Goal: Information Seeking & Learning: Learn about a topic

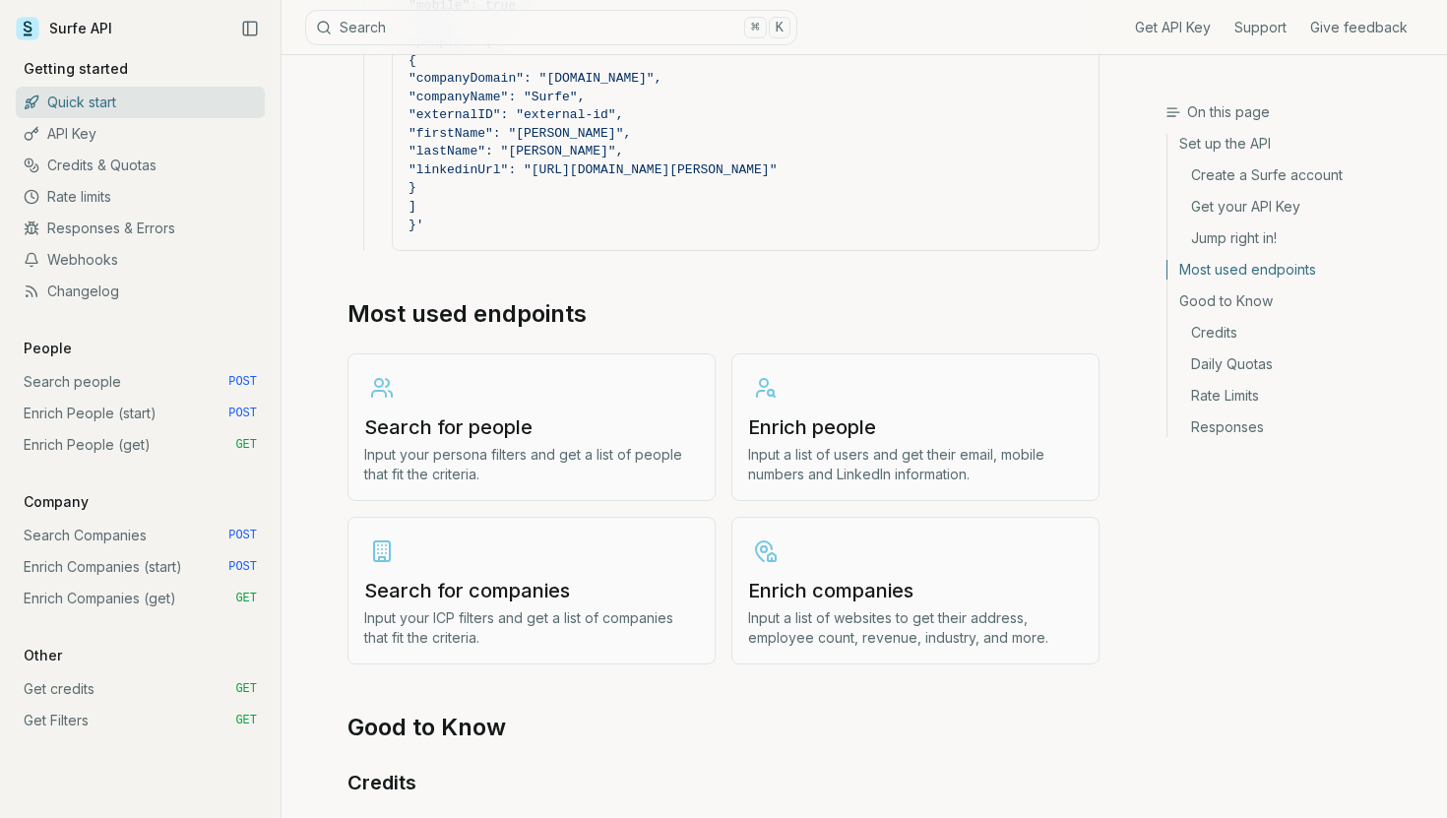
scroll to position [2134, 0]
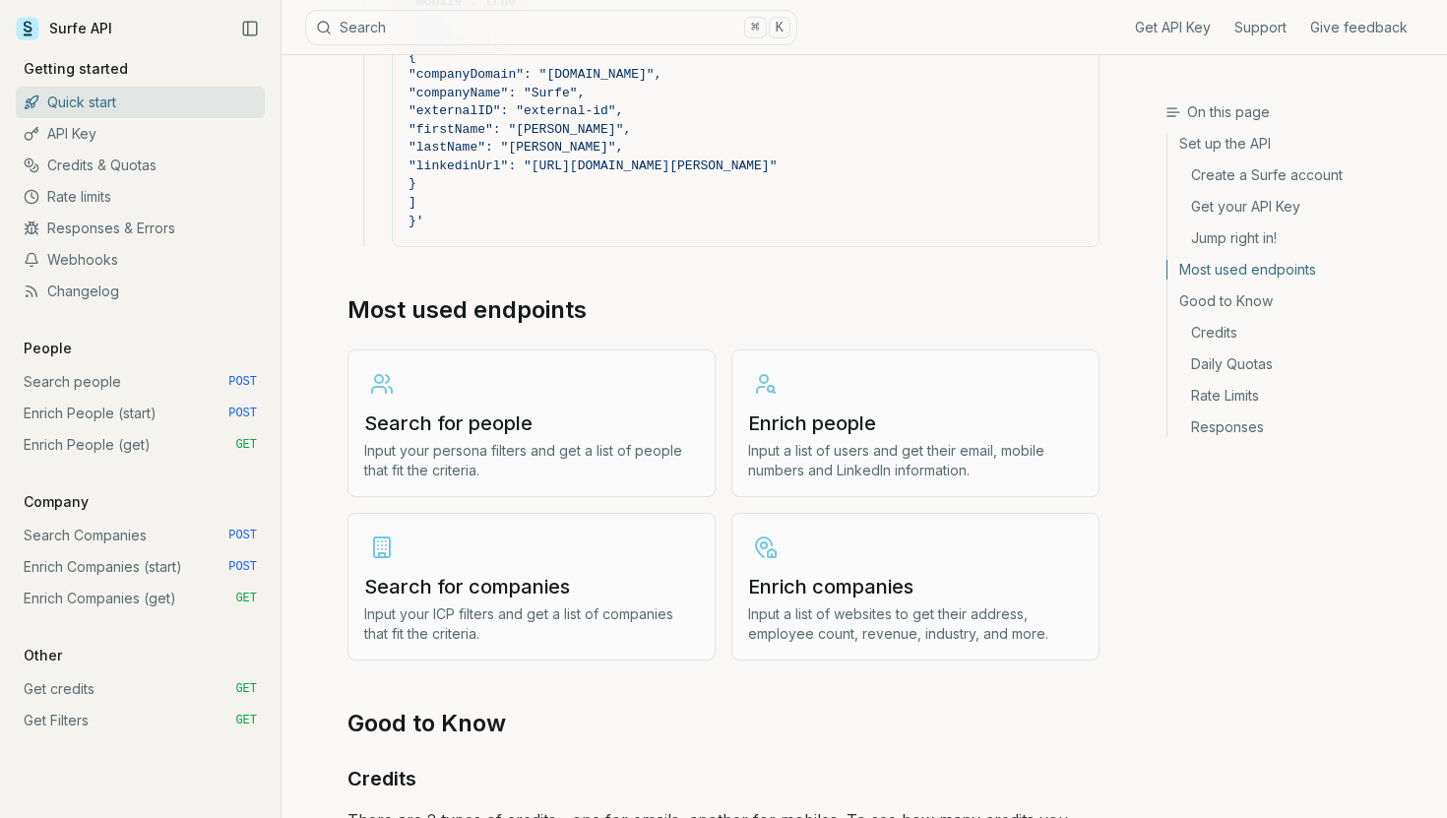
click at [836, 422] on h3 "Enrich people" at bounding box center [915, 423] width 335 height 28
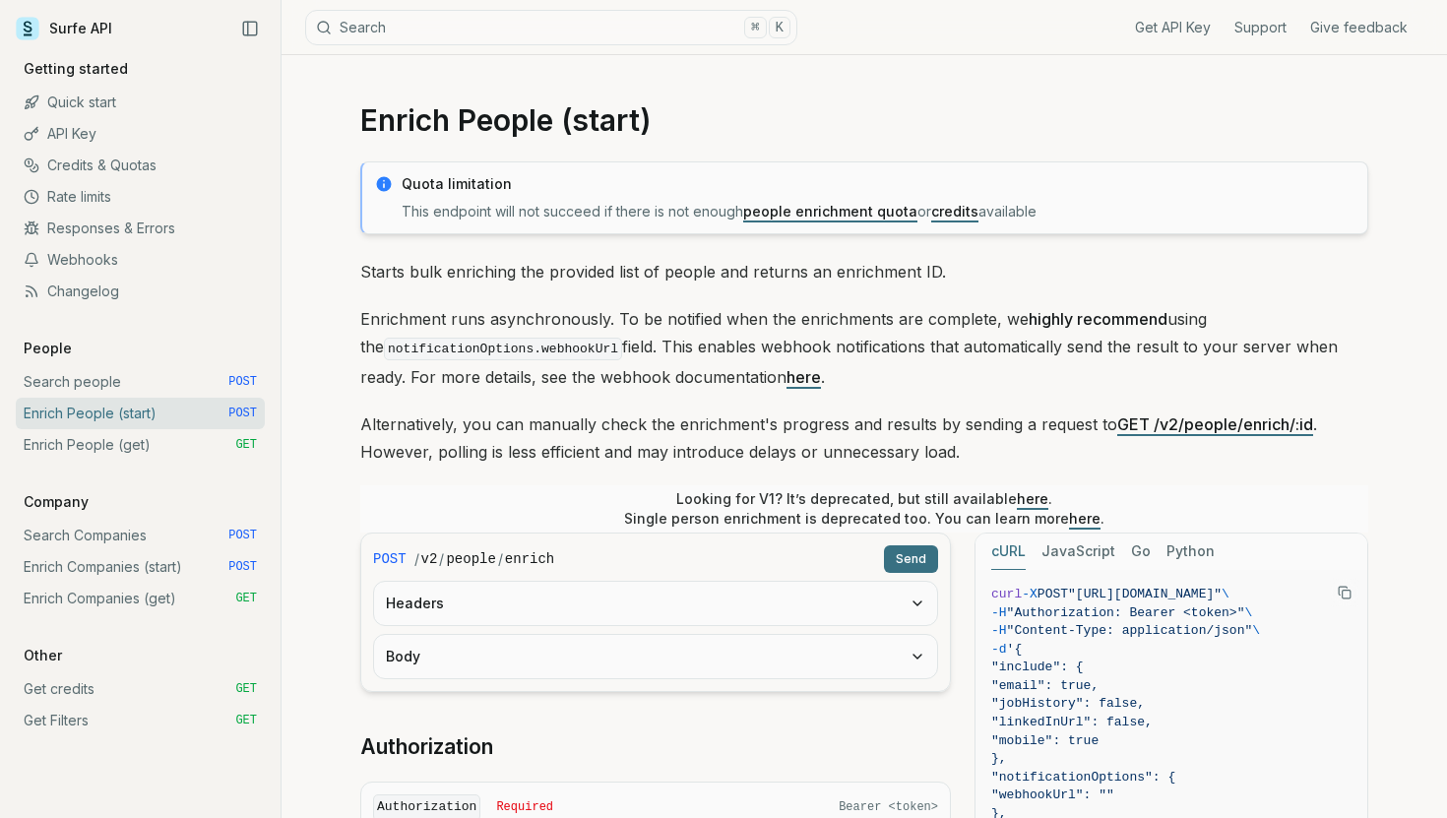
click at [403, 32] on button "Search ⌘ K" at bounding box center [551, 27] width 492 height 35
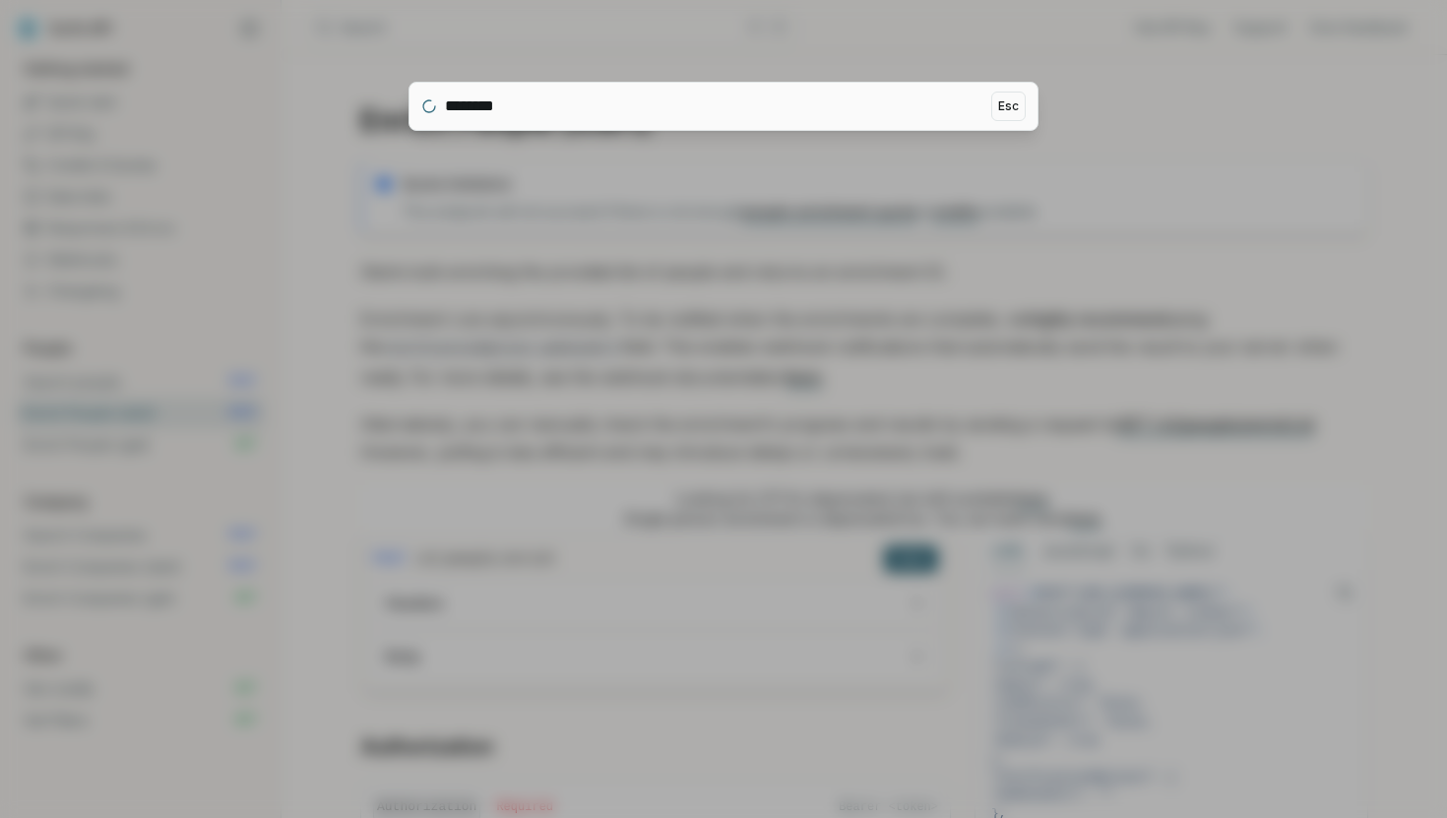
type input "********"
click at [545, 212] on div at bounding box center [723, 409] width 1447 height 818
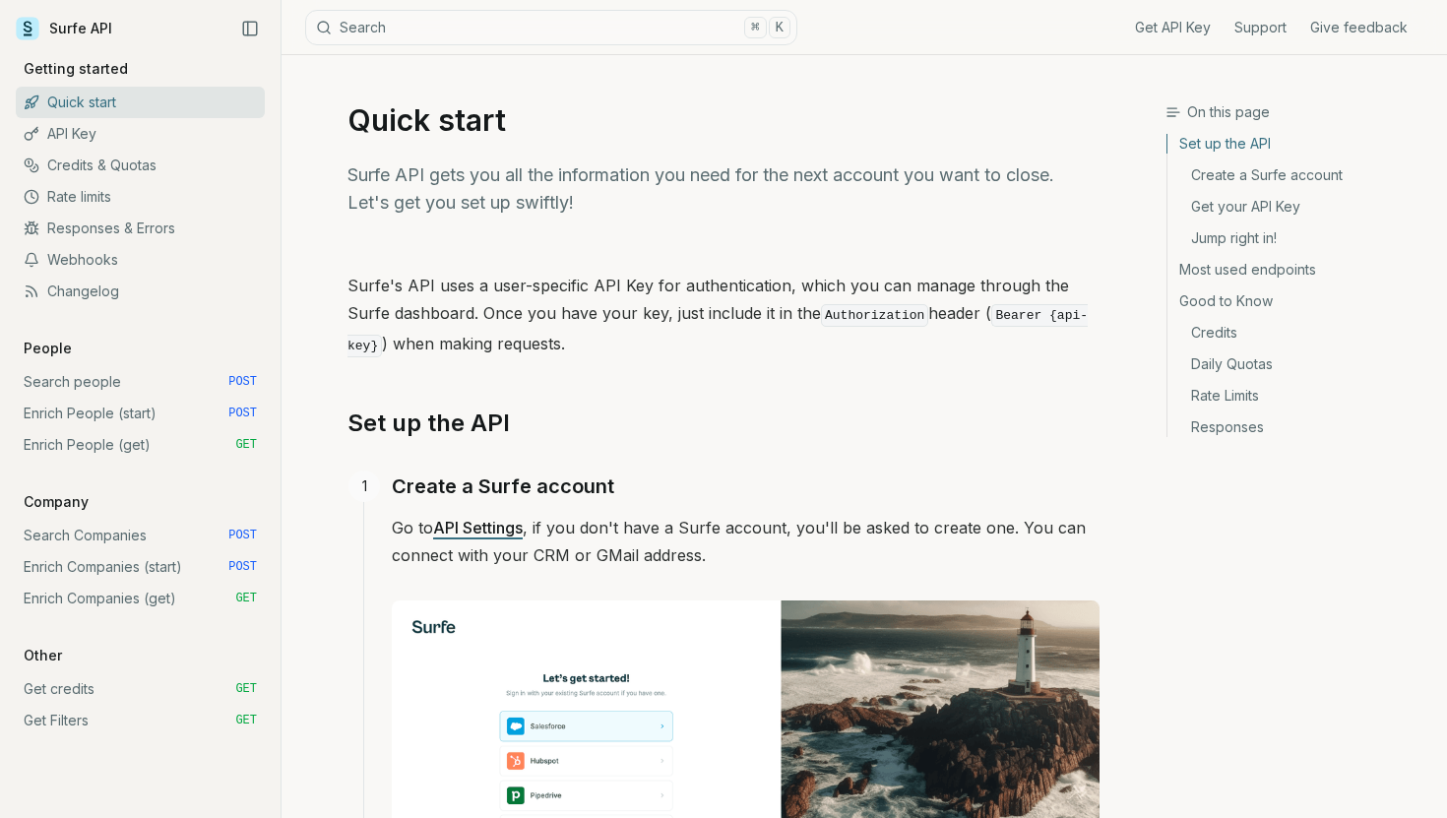
click at [1142, 25] on link "Get API Key" at bounding box center [1173, 28] width 76 height 20
click at [152, 164] on link "Credits & Quotas" at bounding box center [140, 165] width 249 height 31
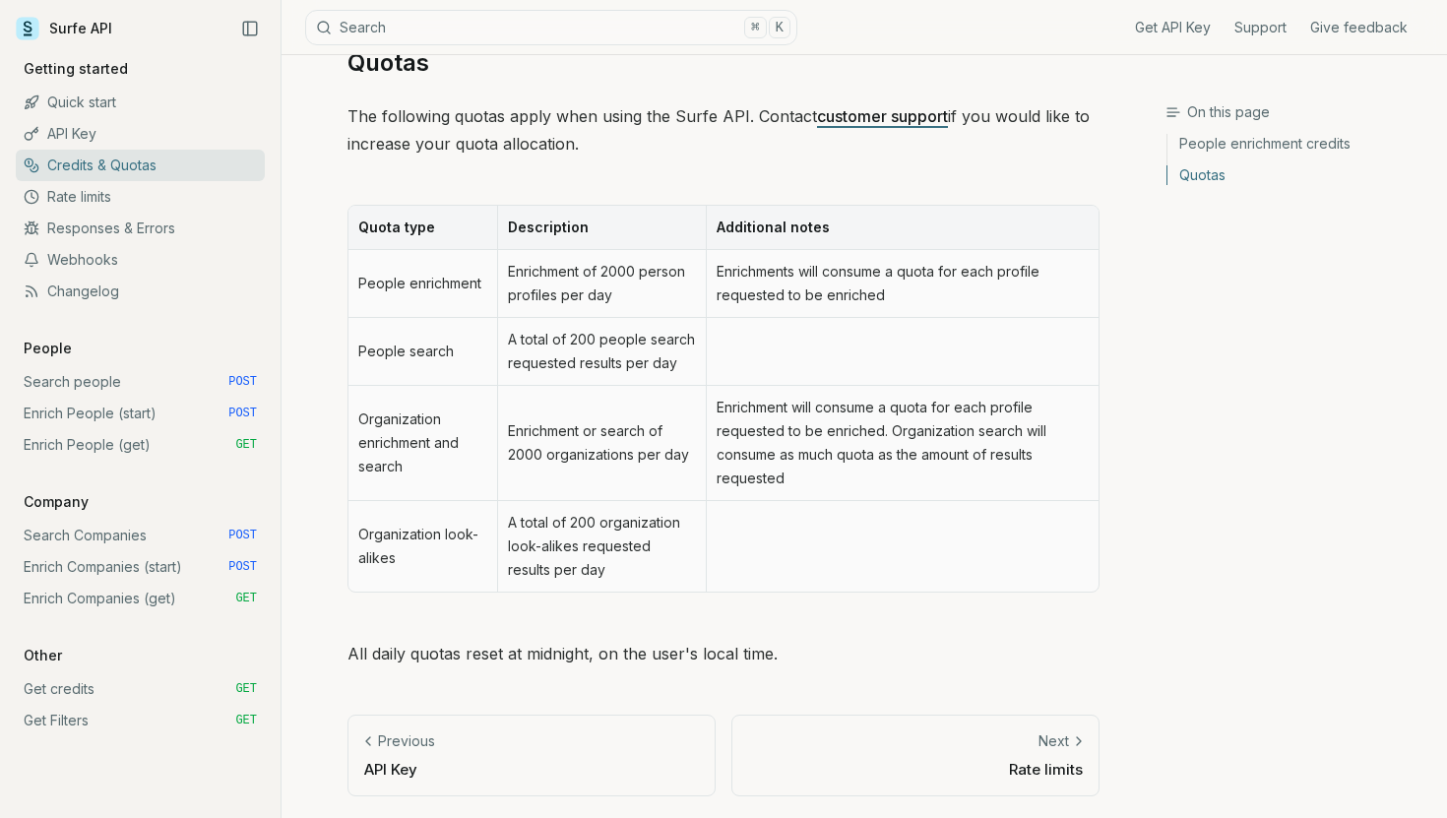
scroll to position [896, 0]
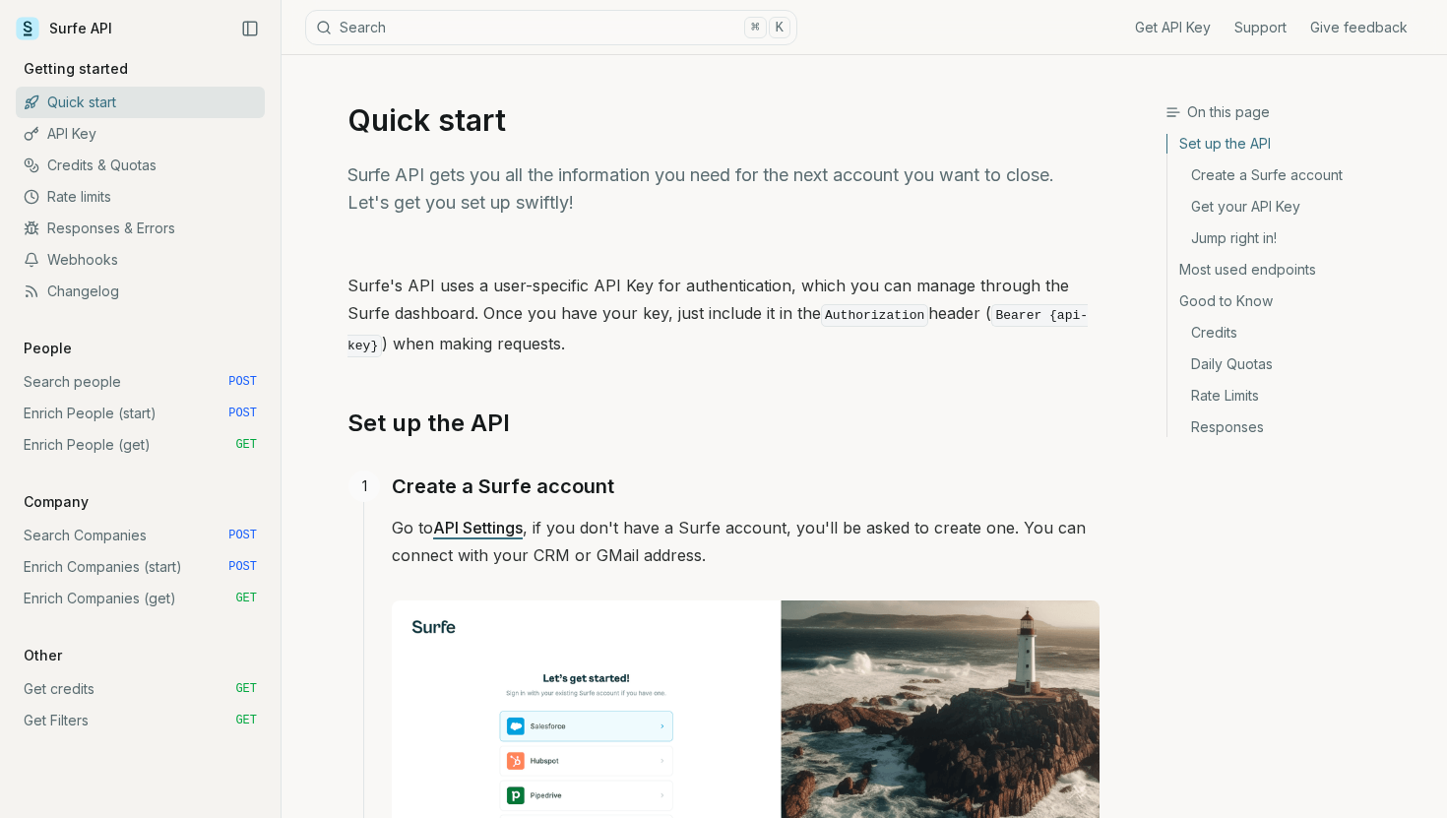
click at [551, 33] on button "Search ⌘ K" at bounding box center [551, 27] width 492 height 35
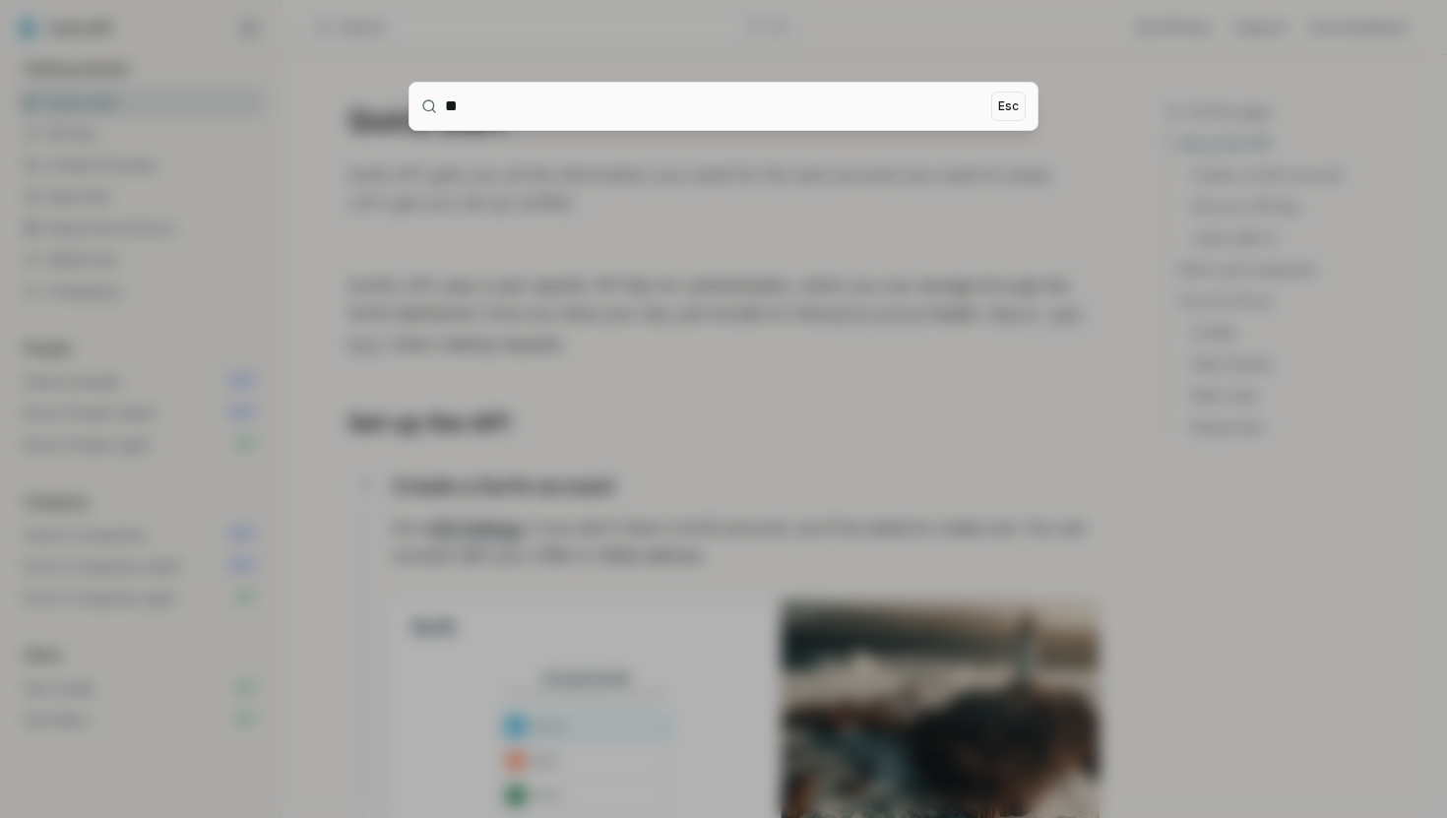
type input "*"
type input "***"
